Goal: Download file/media

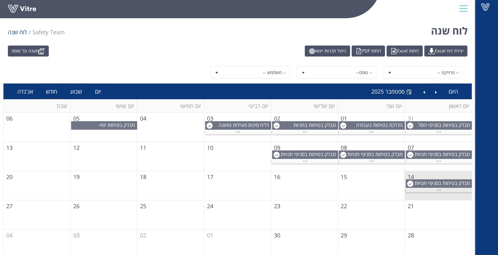
click at [453, 188] on div "..." at bounding box center [439, 190] width 66 height 4
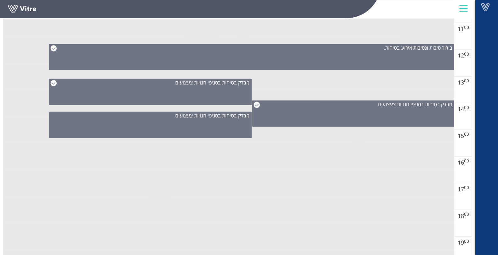
scroll to position [314, 0]
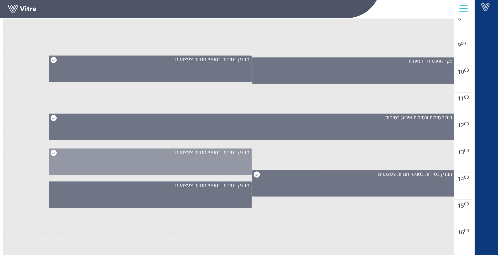
click at [204, 152] on span "מבדק בטיחות בסניפי חנויות צעצועים" at bounding box center [212, 152] width 74 height 7
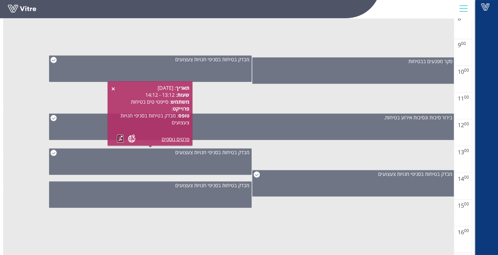
click at [120, 141] on link at bounding box center [120, 139] width 7 height 8
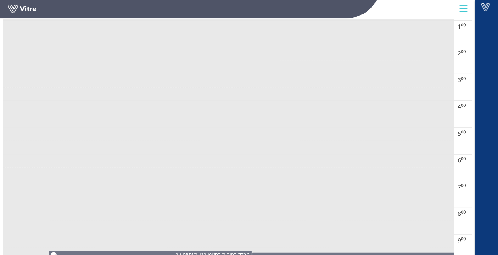
scroll to position [35, 0]
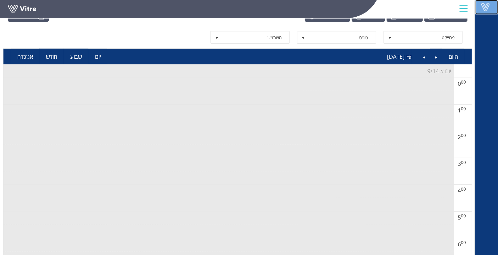
click at [491, 10] on span at bounding box center [485, 7] width 16 height 8
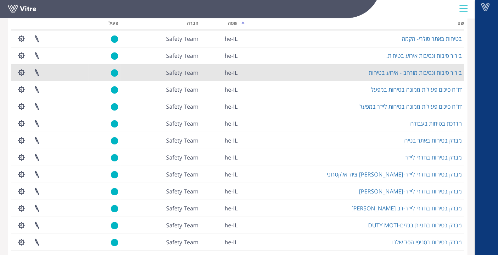
scroll to position [105, 0]
